Goal: Information Seeking & Learning: Check status

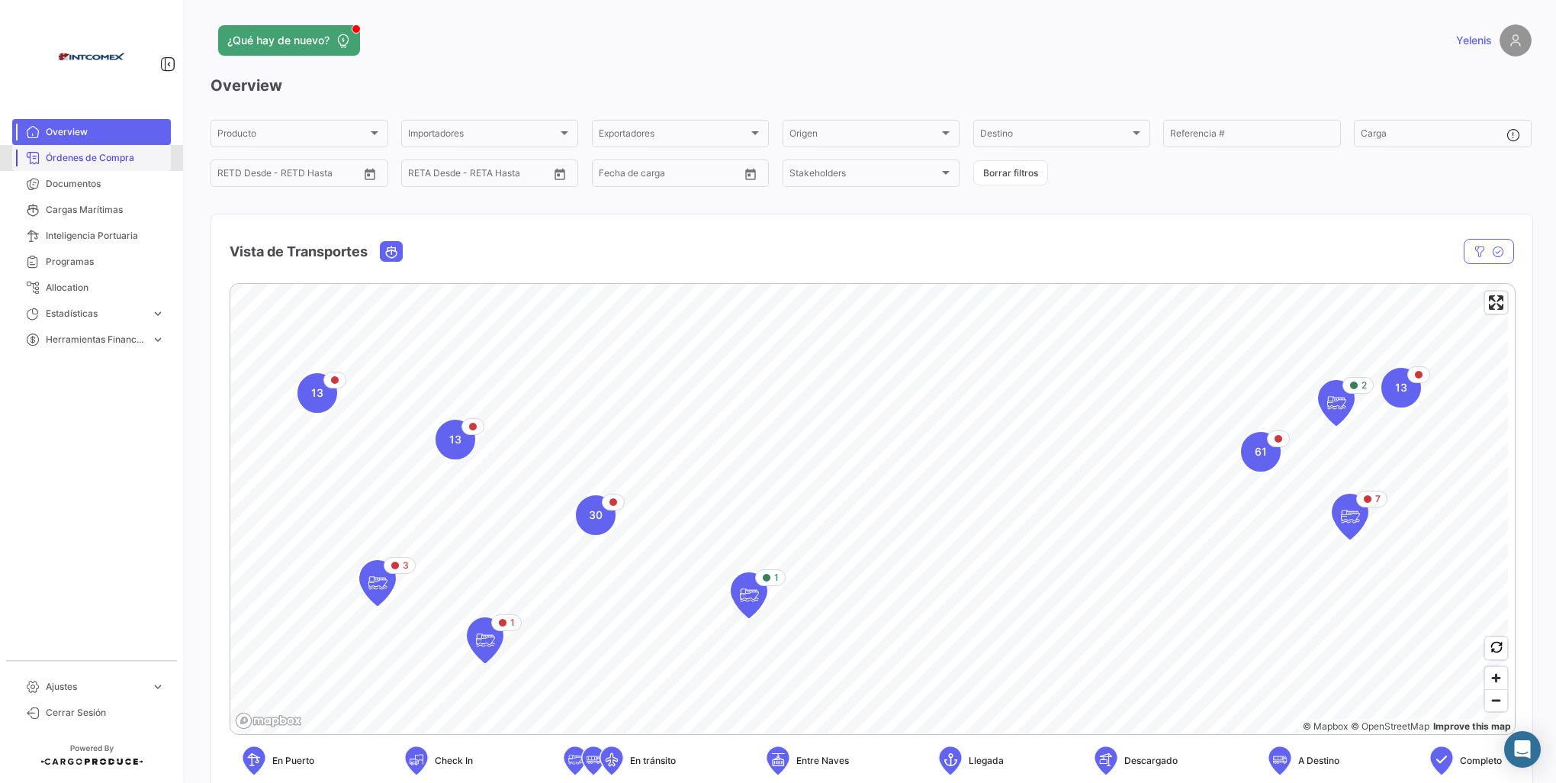
click at [114, 153] on span "Órdenes de Compra" at bounding box center [105, 158] width 119 height 14
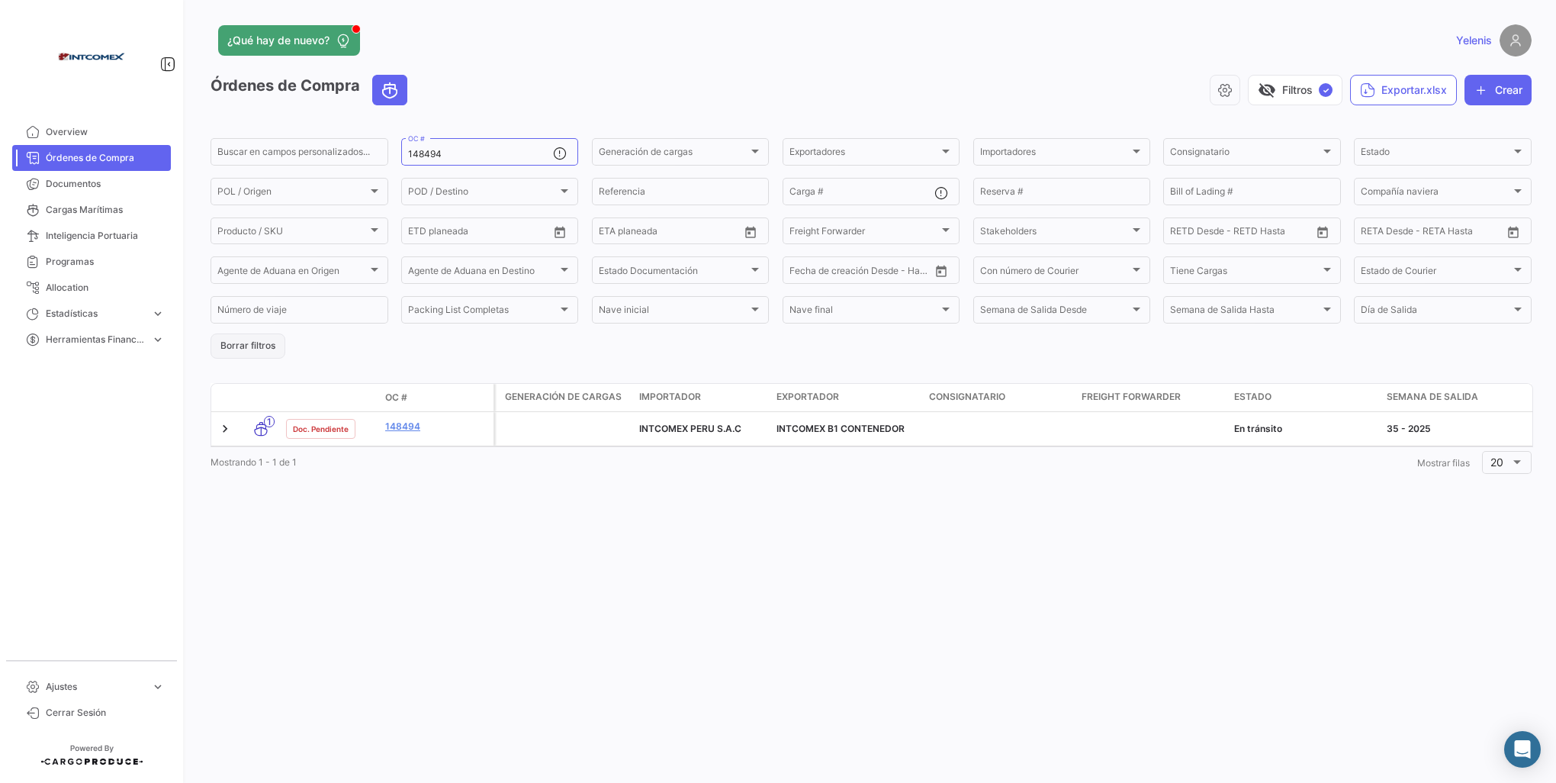
click at [244, 345] on button "Borrar filtros" at bounding box center [248, 345] width 75 height 25
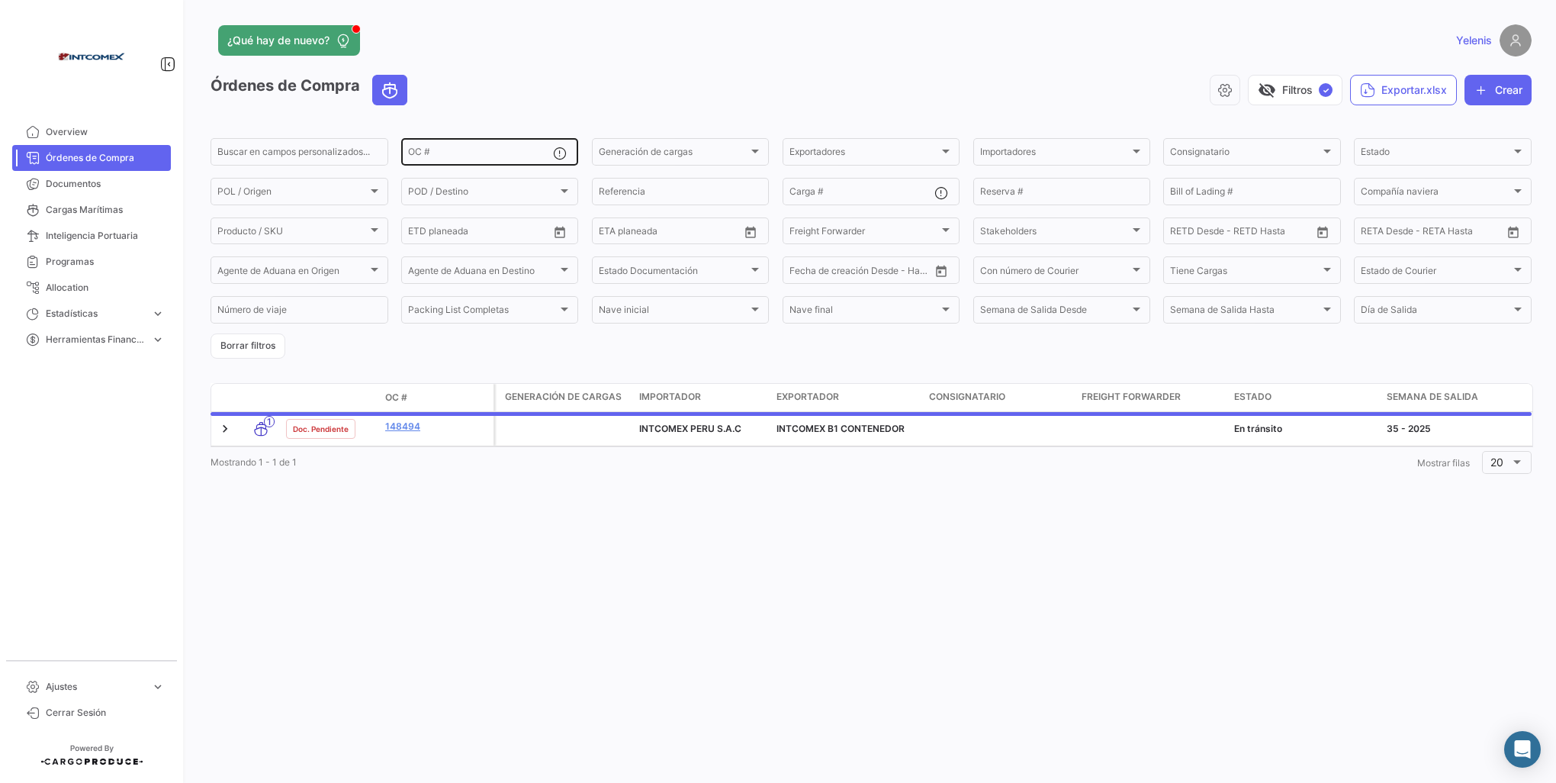
click at [430, 145] on div "OC #" at bounding box center [481, 151] width 146 height 30
paste input "1500,1515,1516"
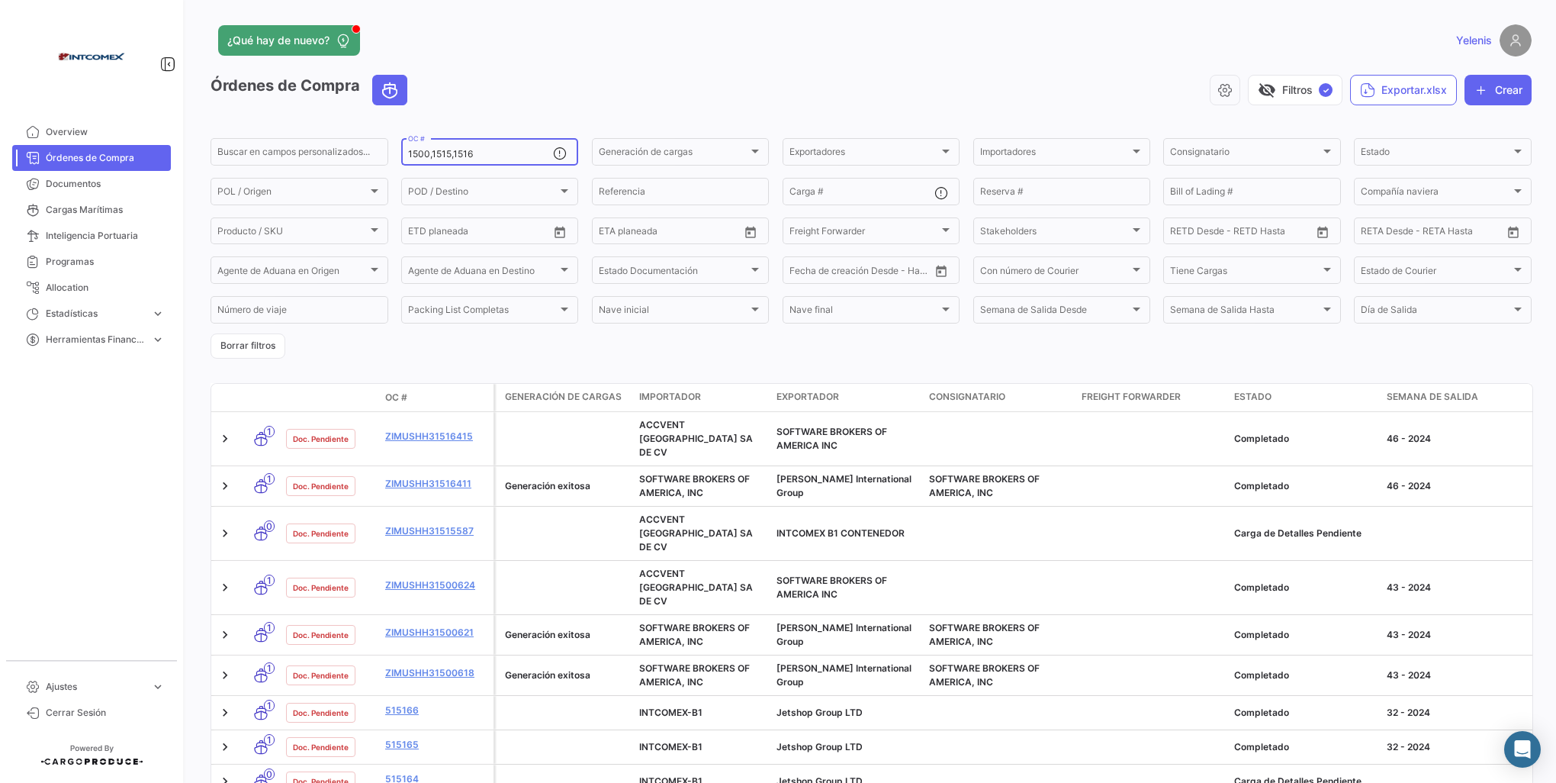
drag, startPoint x: 477, startPoint y: 157, endPoint x: 397, endPoint y: 163, distance: 79.6
click at [397, 163] on form "Buscar en [PERSON_NAME] personalizados... 1500,1515,1516 OC # Generación [PERSO…" at bounding box center [871, 247] width 1321 height 223
click at [475, 156] on input "1500,1515,1516" at bounding box center [481, 154] width 146 height 11
drag, startPoint x: 465, startPoint y: 156, endPoint x: 452, endPoint y: 157, distance: 13.1
click at [449, 157] on input "1500,1515,1516" at bounding box center [481, 154] width 146 height 11
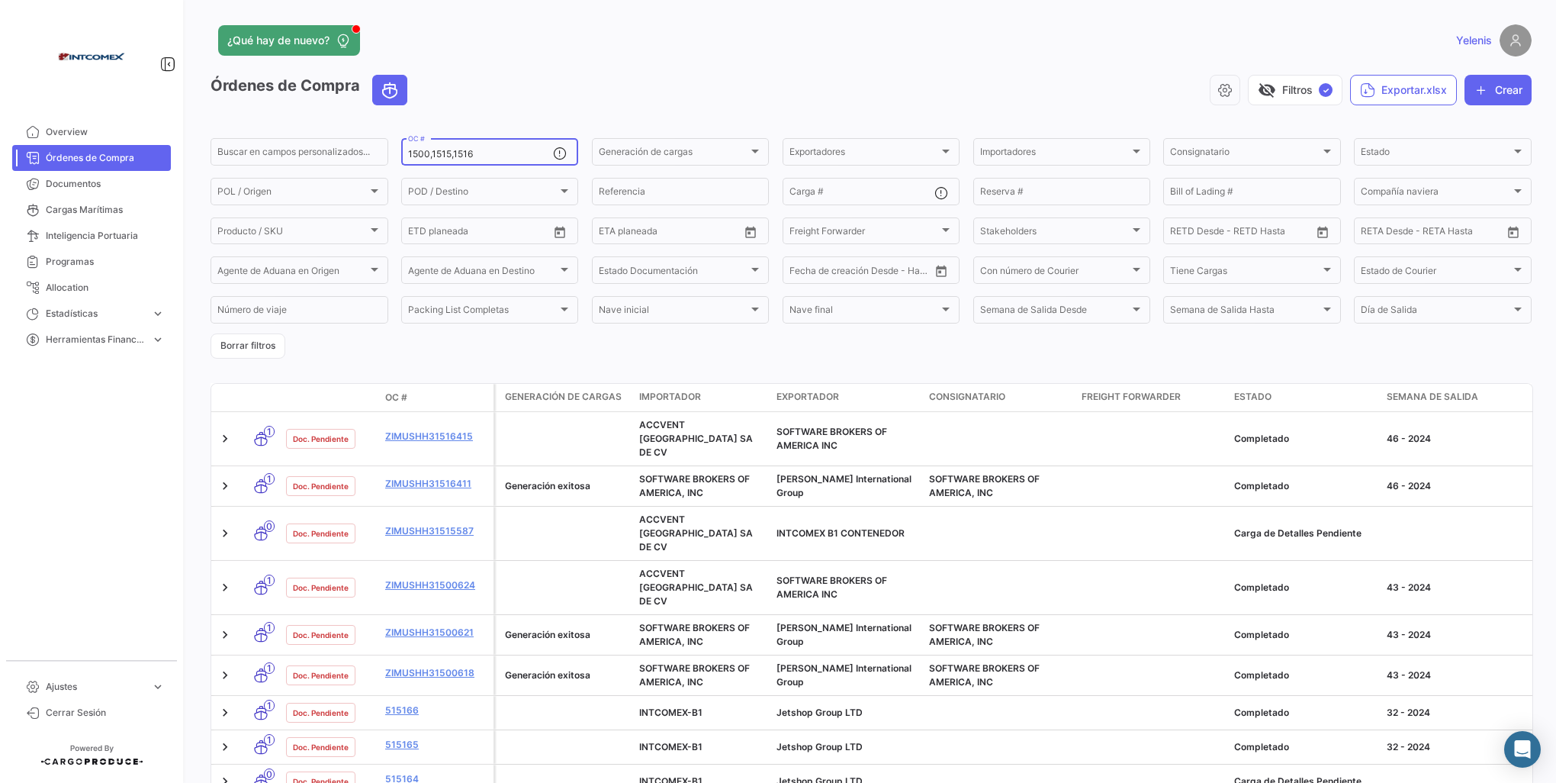
click at [476, 154] on input "1500,1515,1516" at bounding box center [481, 154] width 146 height 11
drag, startPoint x: 473, startPoint y: 155, endPoint x: 452, endPoint y: 157, distance: 20.7
click at [452, 157] on input "1500,1515,1516" at bounding box center [481, 154] width 146 height 11
click at [485, 148] on div "1500,1515,1516 OC #" at bounding box center [481, 151] width 146 height 30
click at [436, 362] on div "Órdenes de Compra visibility_off Filtros ✓ Exportar.xlsx Crear Buscar en [PERSO…" at bounding box center [871, 507] width 1321 height 864
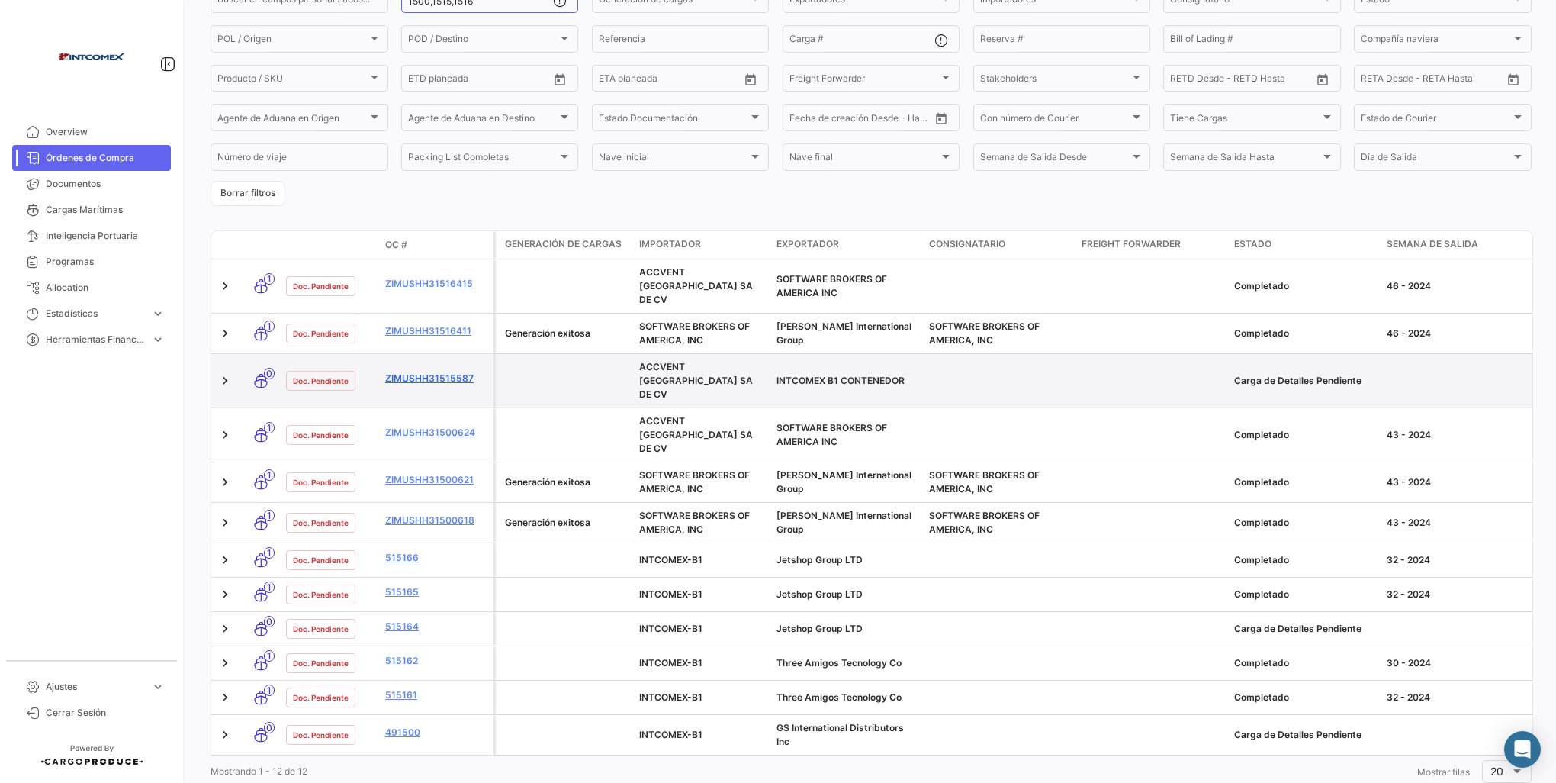
scroll to position [76, 0]
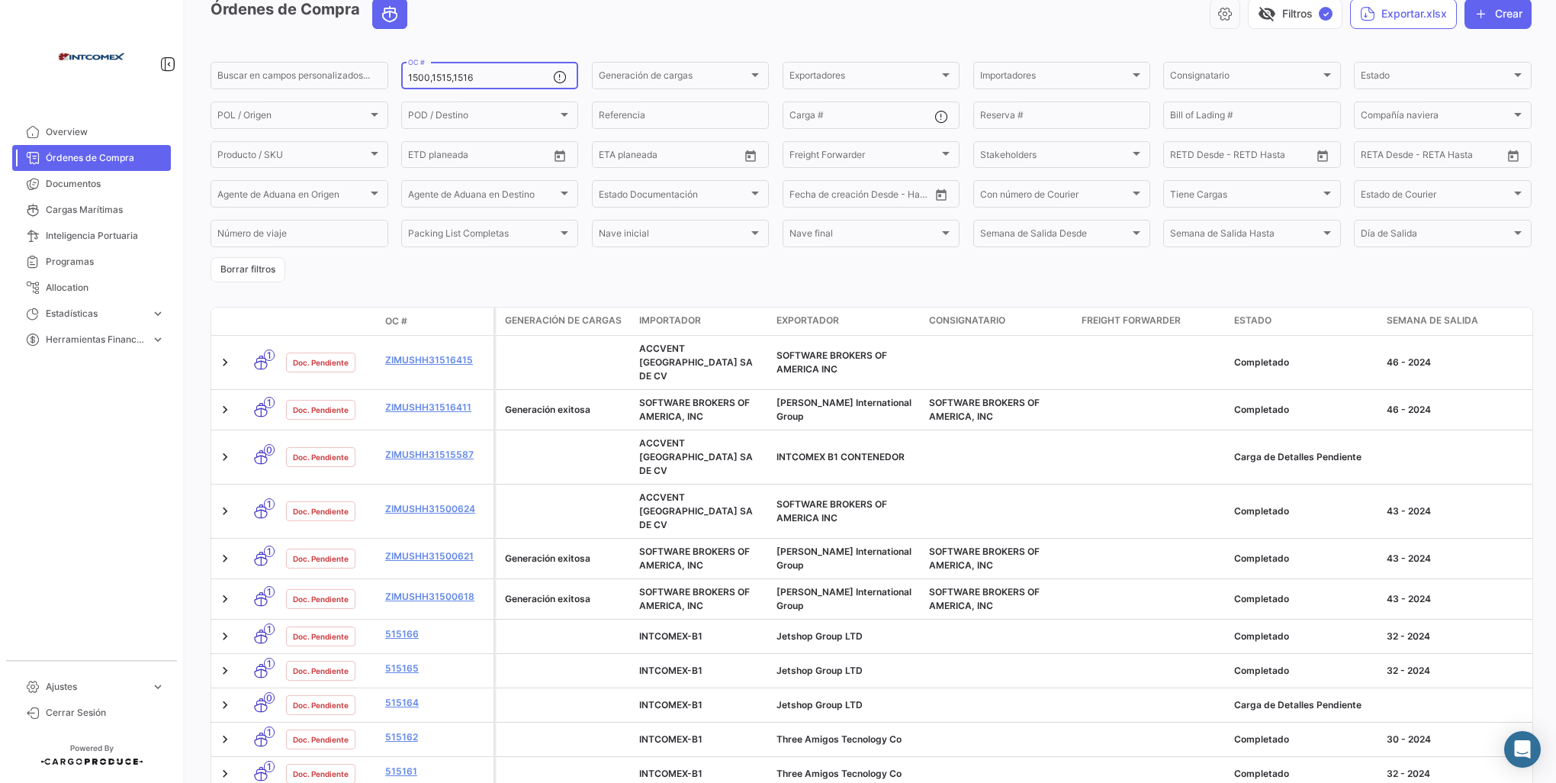
drag, startPoint x: 478, startPoint y: 78, endPoint x: 394, endPoint y: 77, distance: 83.2
click at [394, 77] on form "Buscar en [PERSON_NAME] personalizados... 1500,1515,1516 OC # Generación [PERSO…" at bounding box center [871, 171] width 1321 height 223
click at [430, 288] on div "Órdenes de Compra visibility_off Filtros ✓ Exportar.xlsx Crear Buscar en [PERSO…" at bounding box center [871, 430] width 1321 height 864
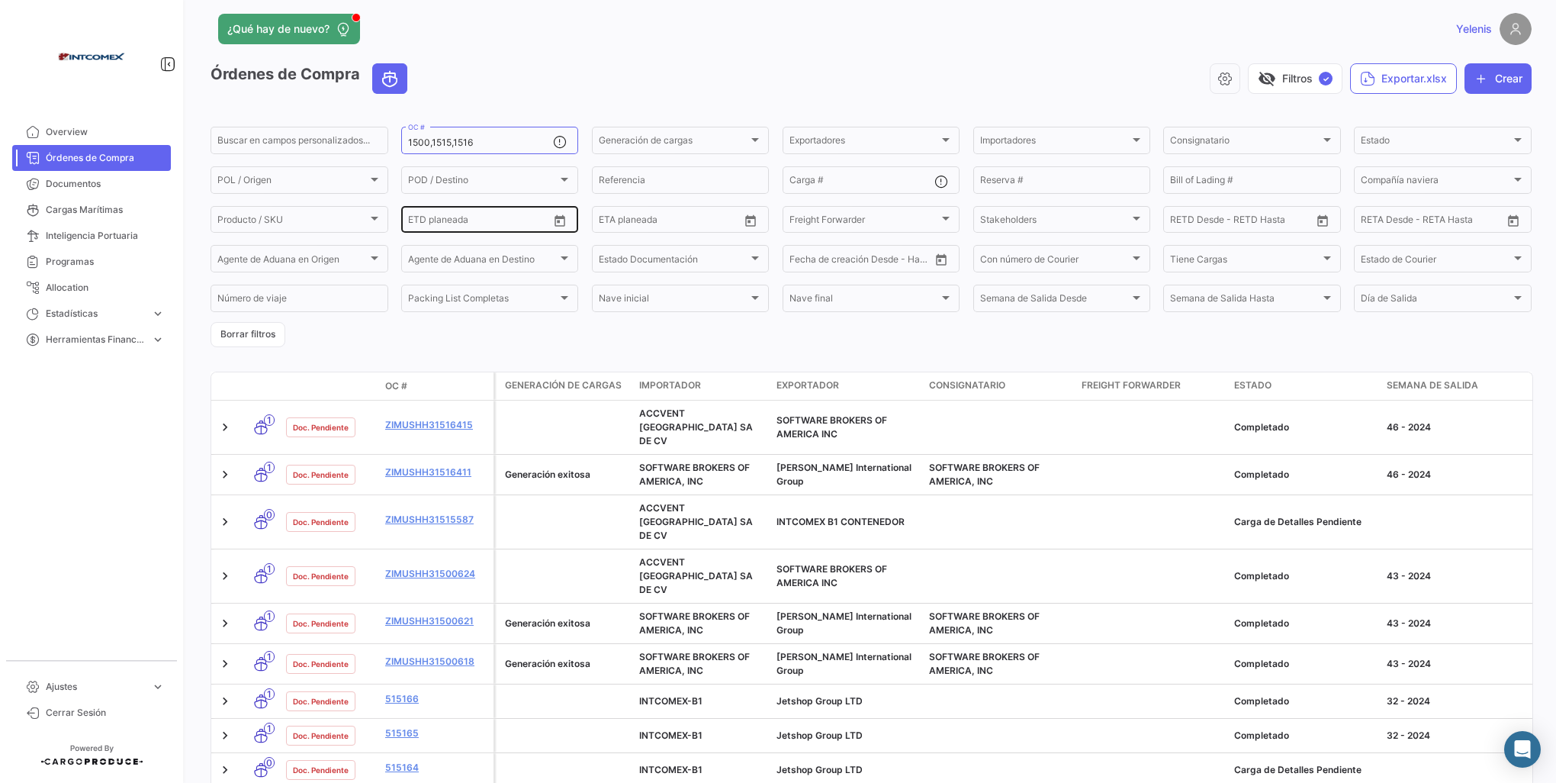
scroll to position [9, 0]
click at [476, 148] on input "1500,1515,1516" at bounding box center [481, 145] width 146 height 11
type input "1500,1515,1516"
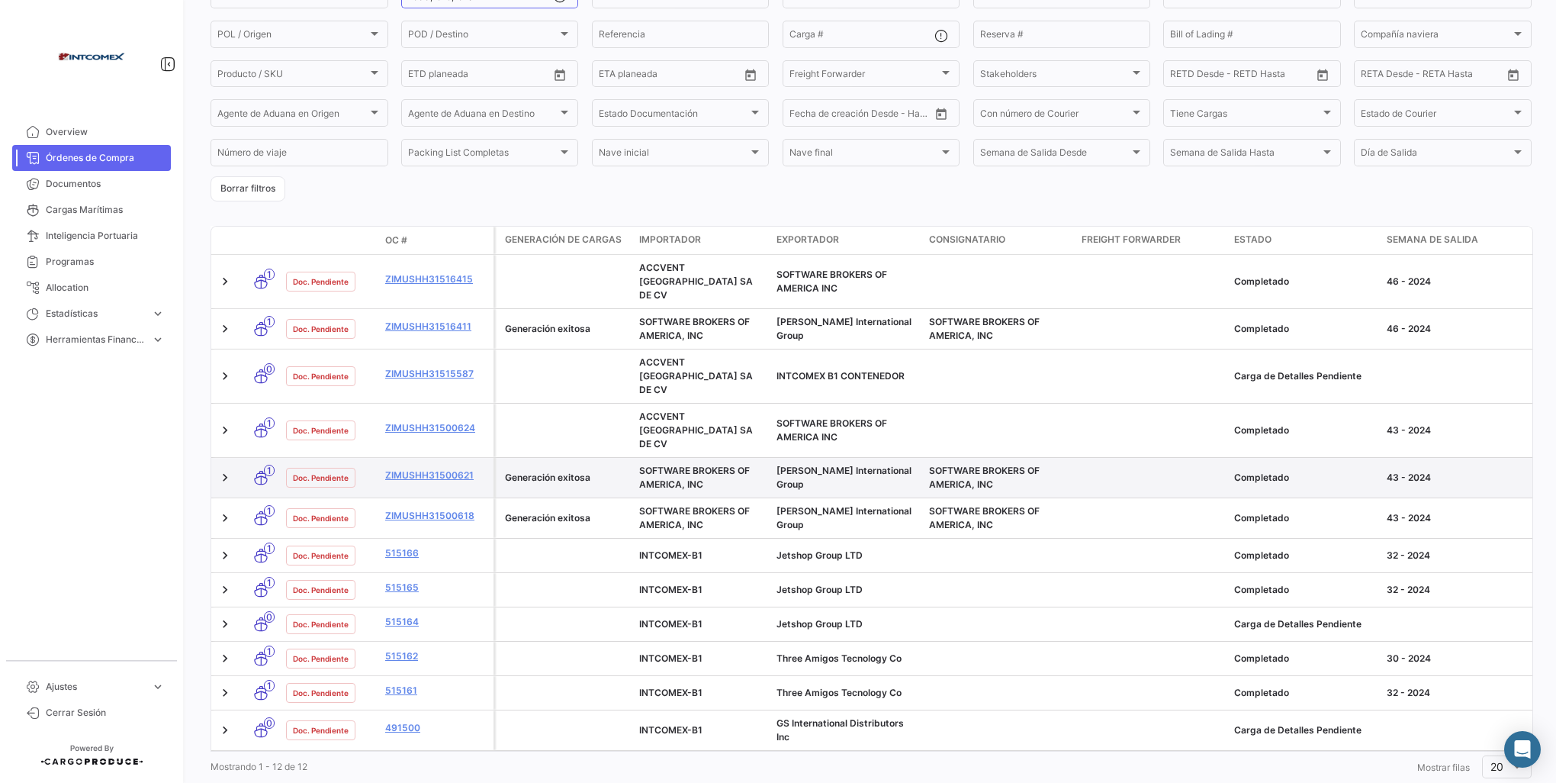
scroll to position [162, 0]
